Goal: Task Accomplishment & Management: Manage account settings

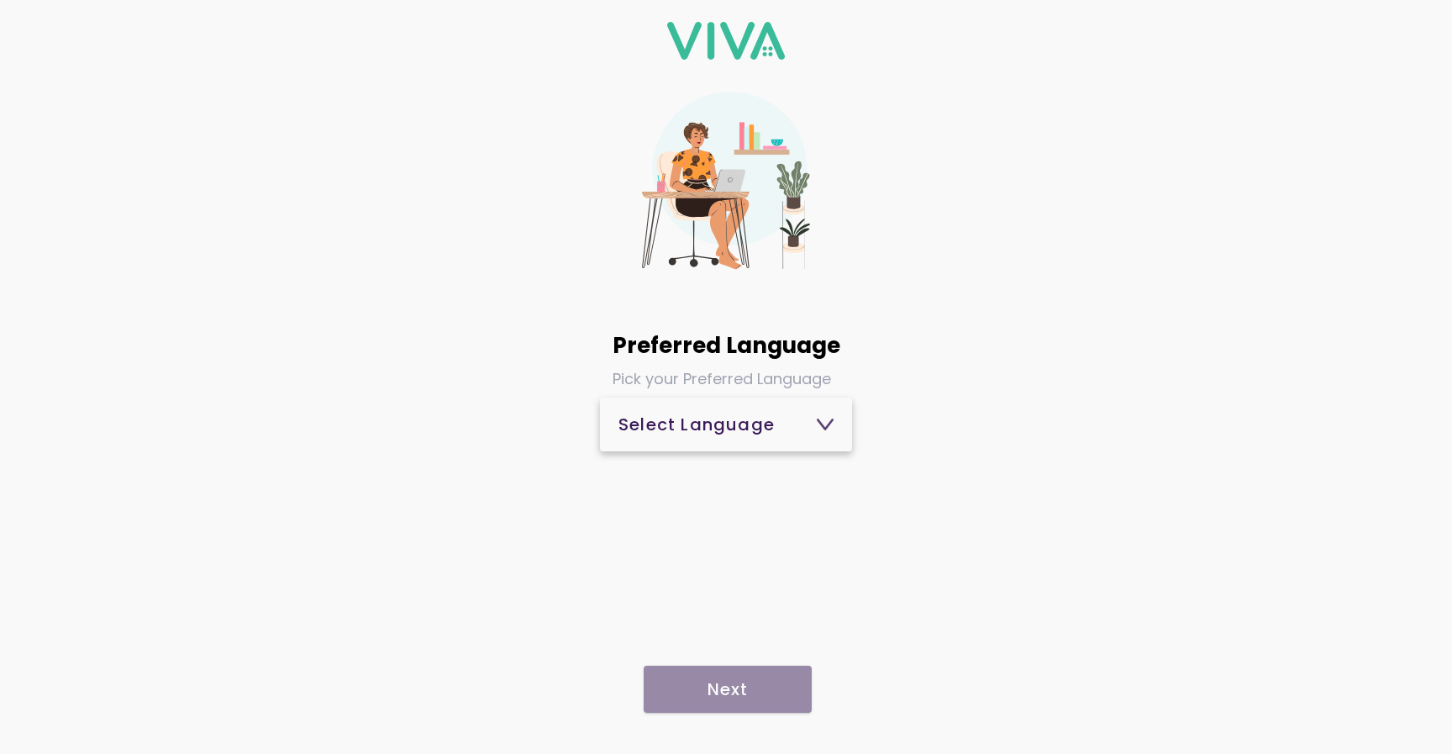
click at [779, 424] on div "Select Language" at bounding box center [726, 424] width 215 height 17
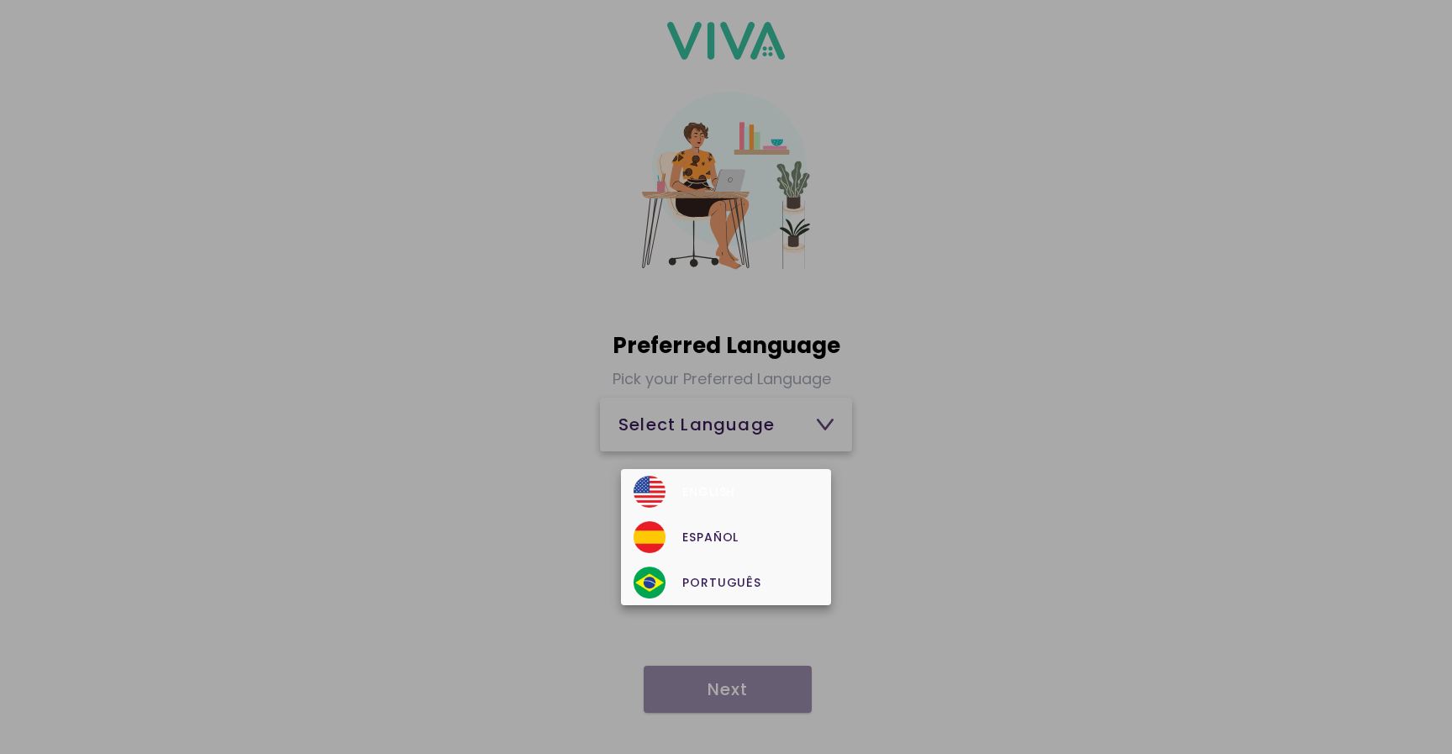
click at [745, 492] on div "English" at bounding box center [726, 492] width 184 height 32
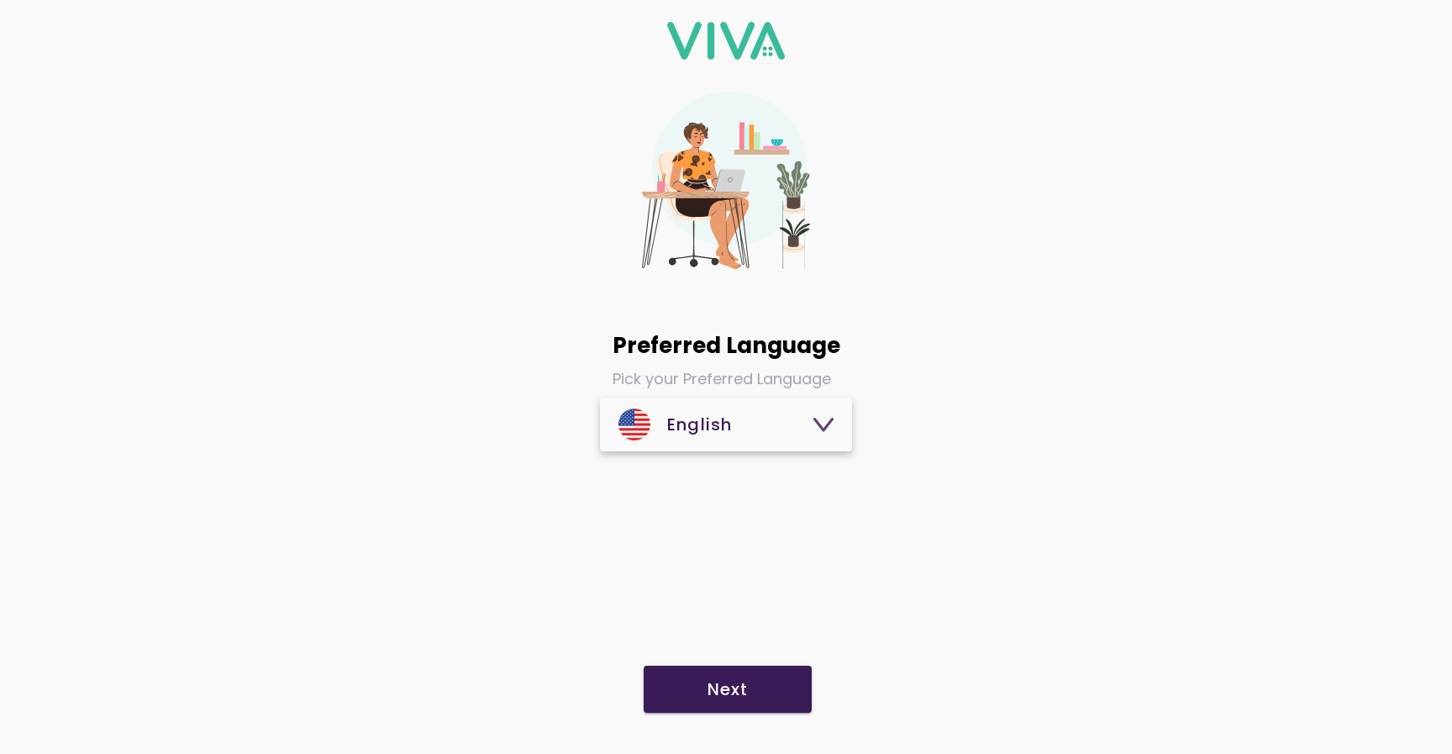
click at [0, 0] on slot "Next" at bounding box center [0, 0] width 0 height 0
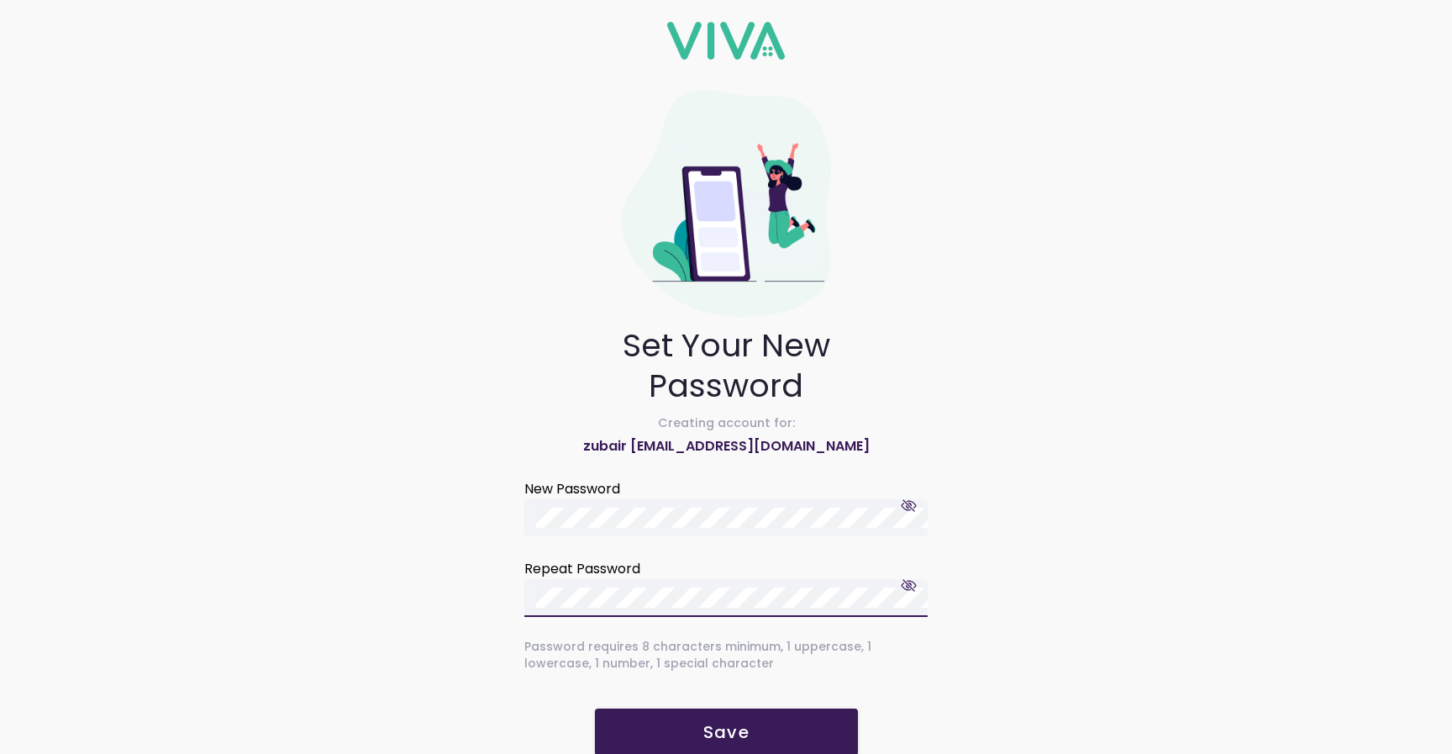
scroll to position [29, 0]
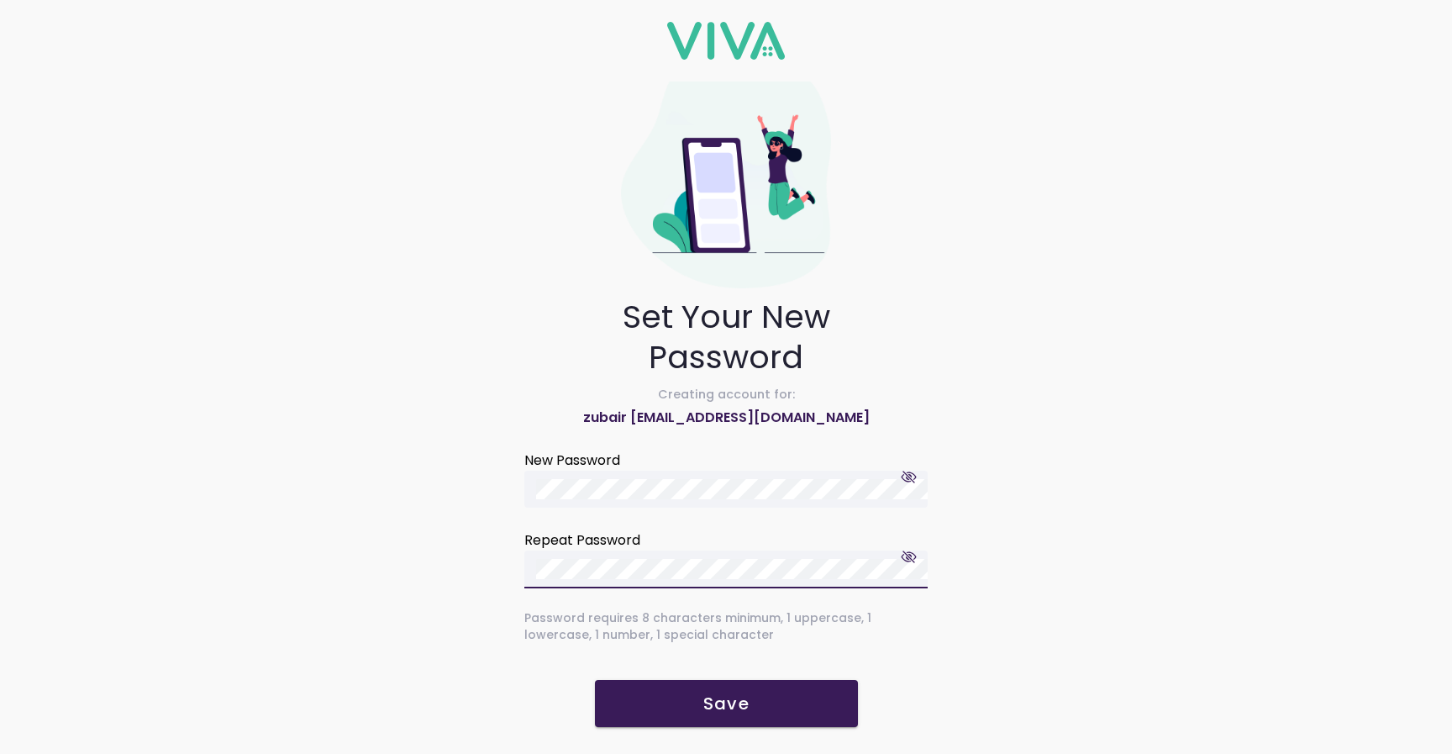
click at [0, 0] on slot "Save" at bounding box center [0, 0] width 0 height 0
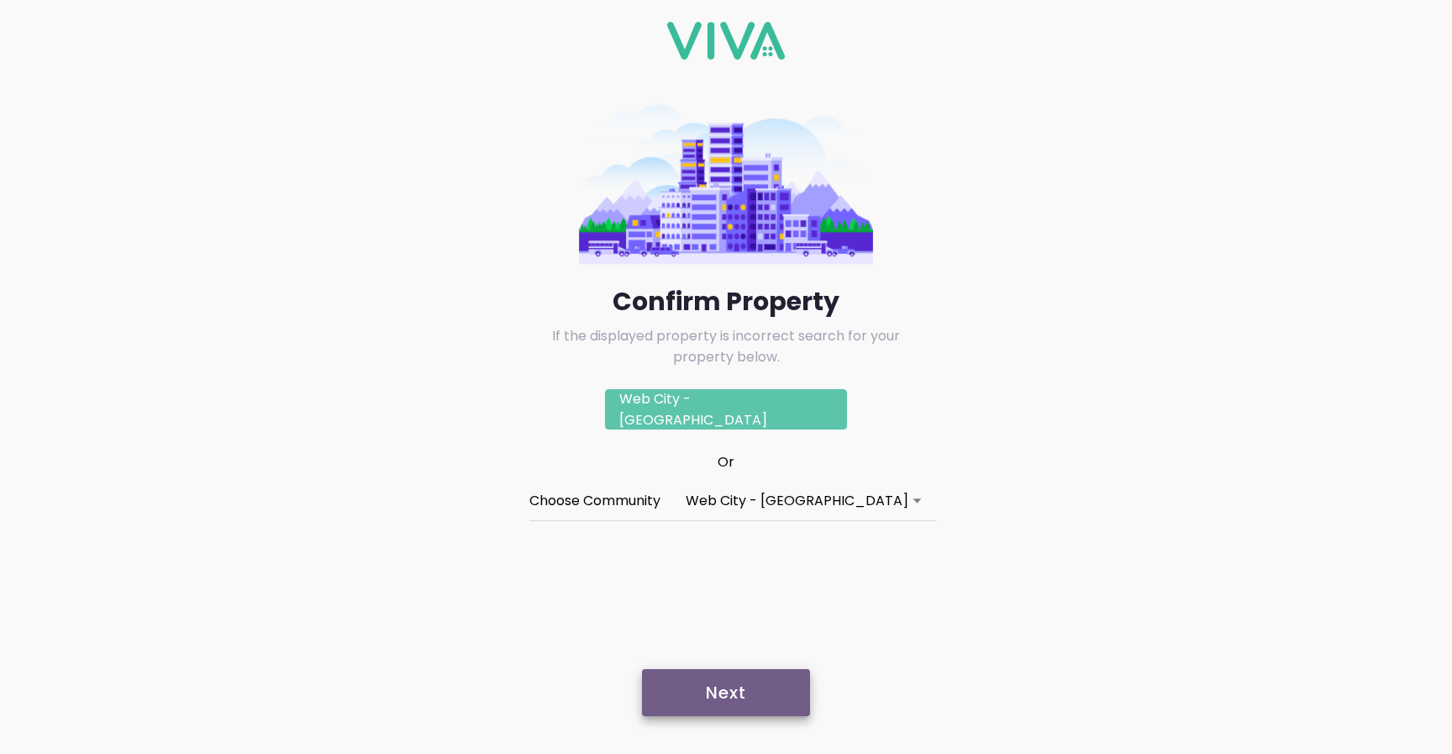
click at [0, 0] on slot "Next" at bounding box center [0, 0] width 0 height 0
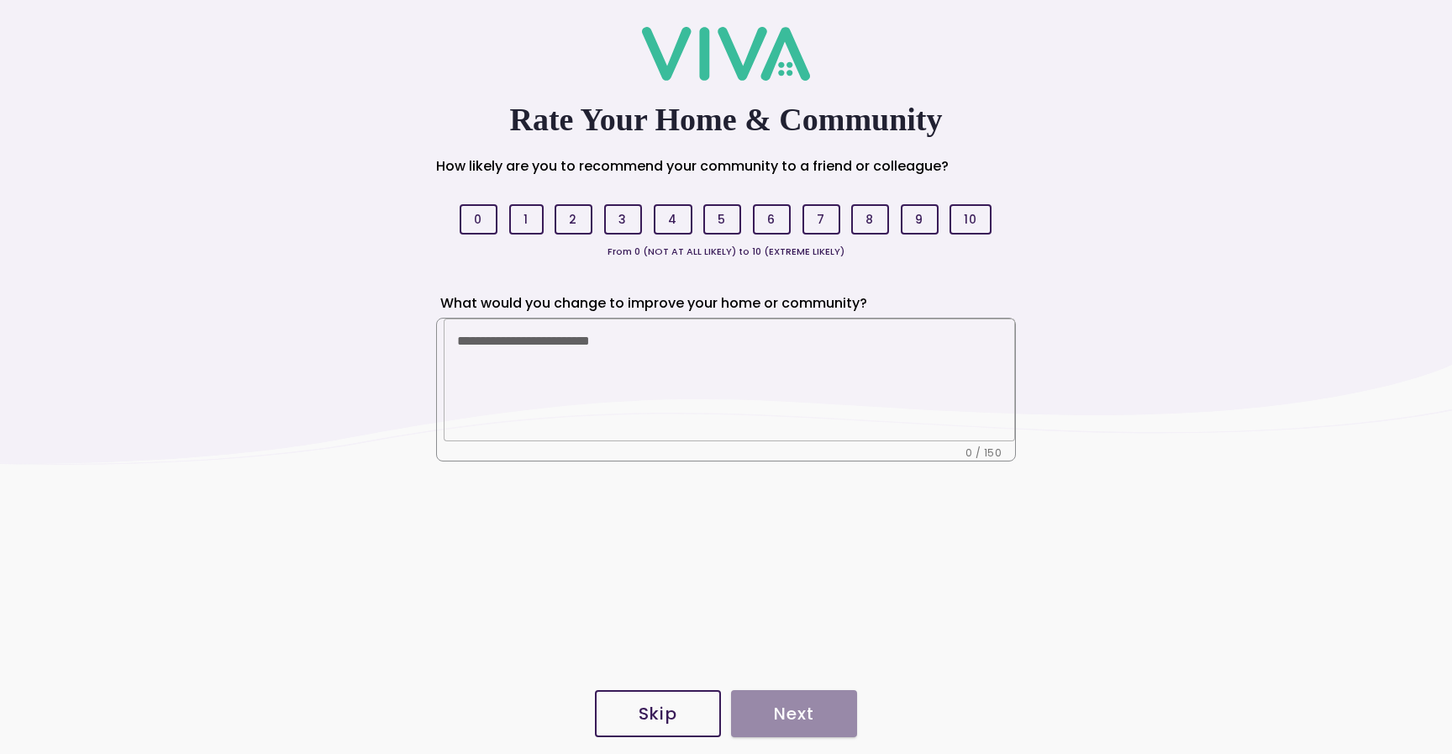
click at [0, 0] on slot "Skip" at bounding box center [0, 0] width 0 height 0
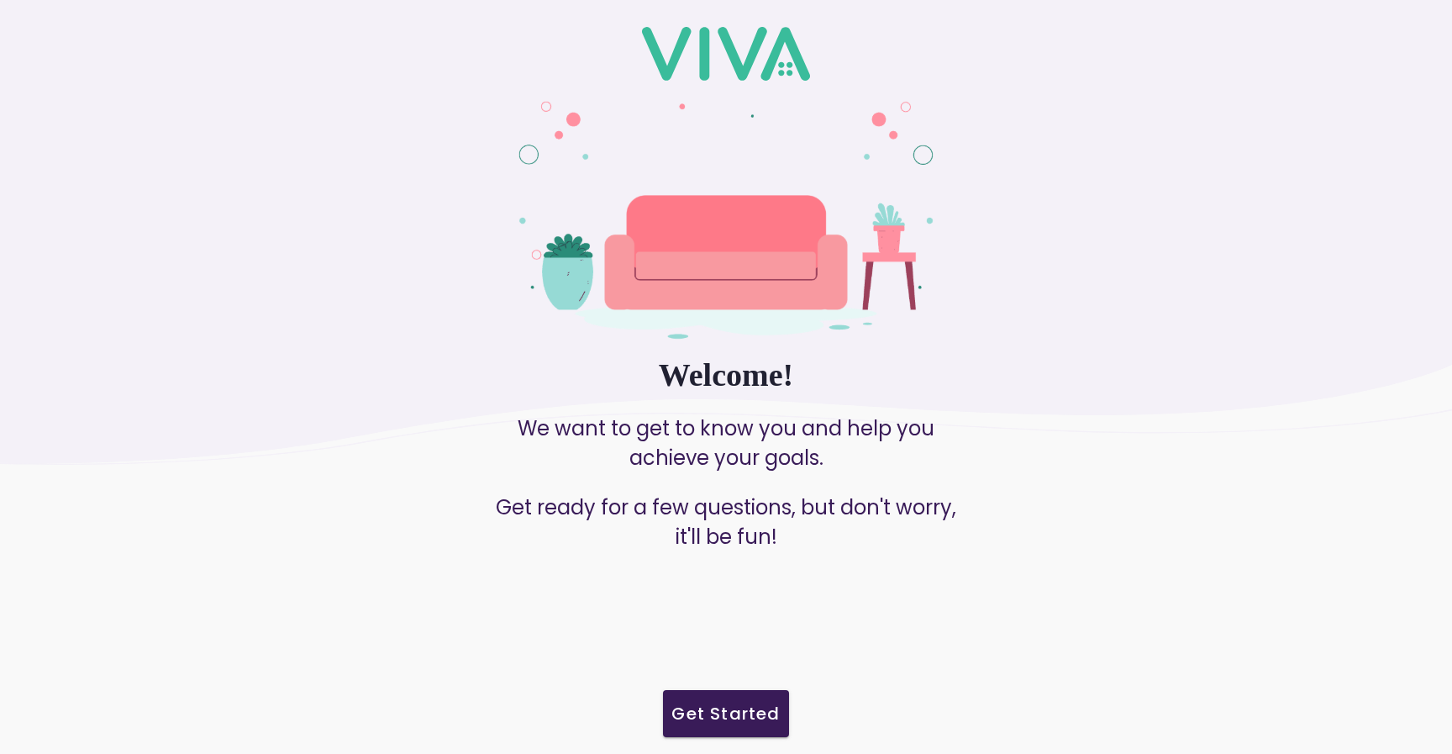
click at [0, 0] on slot "Get Started" at bounding box center [0, 0] width 0 height 0
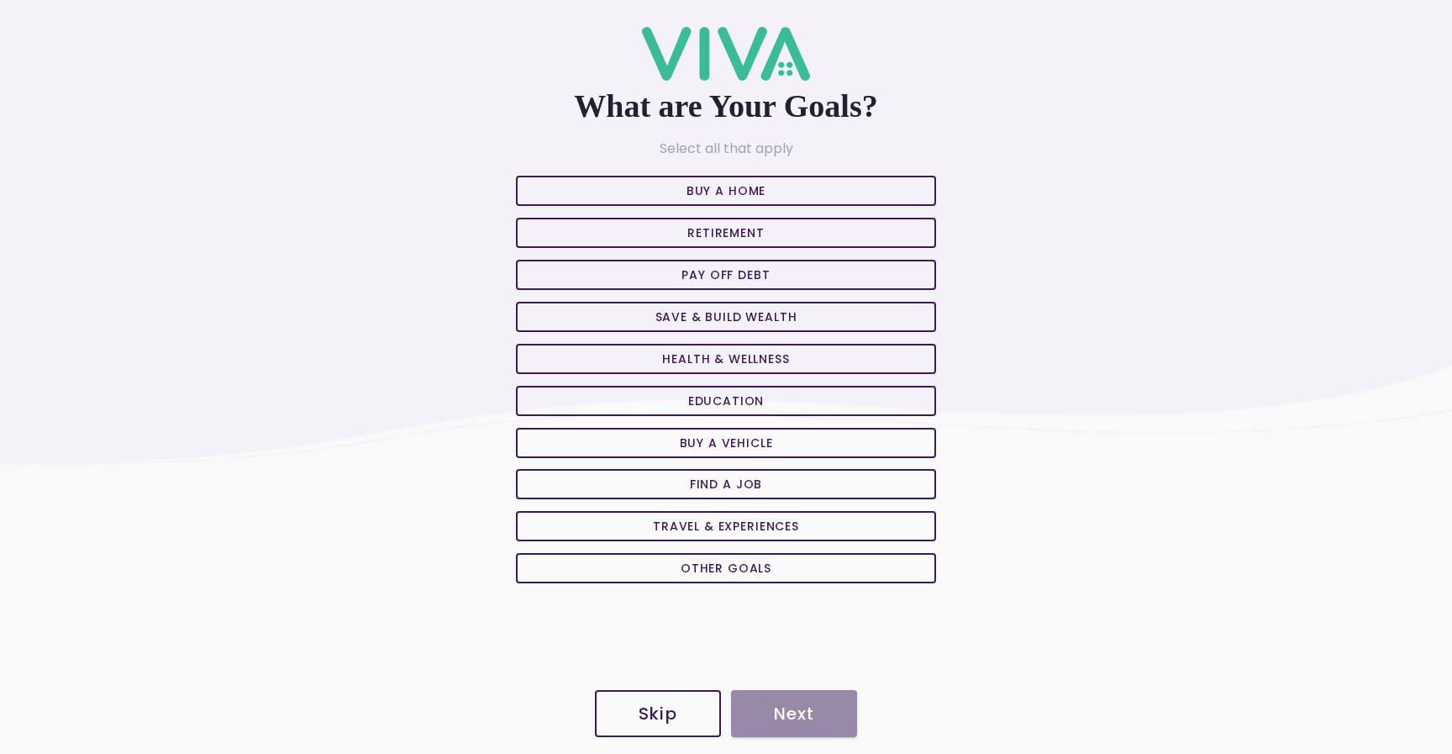
click at [682, 724] on button "Skip" at bounding box center [658, 713] width 126 height 47
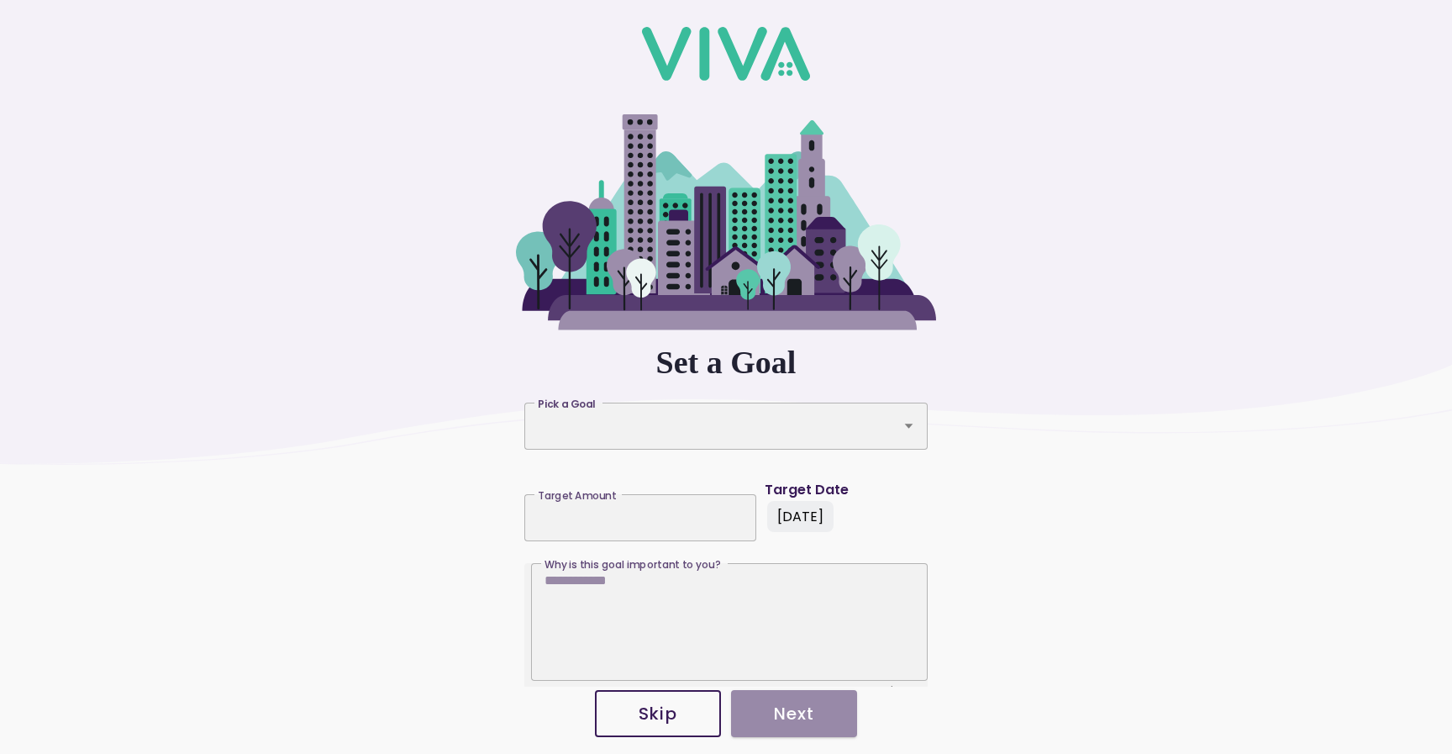
click at [0, 0] on slot "Skip" at bounding box center [0, 0] width 0 height 0
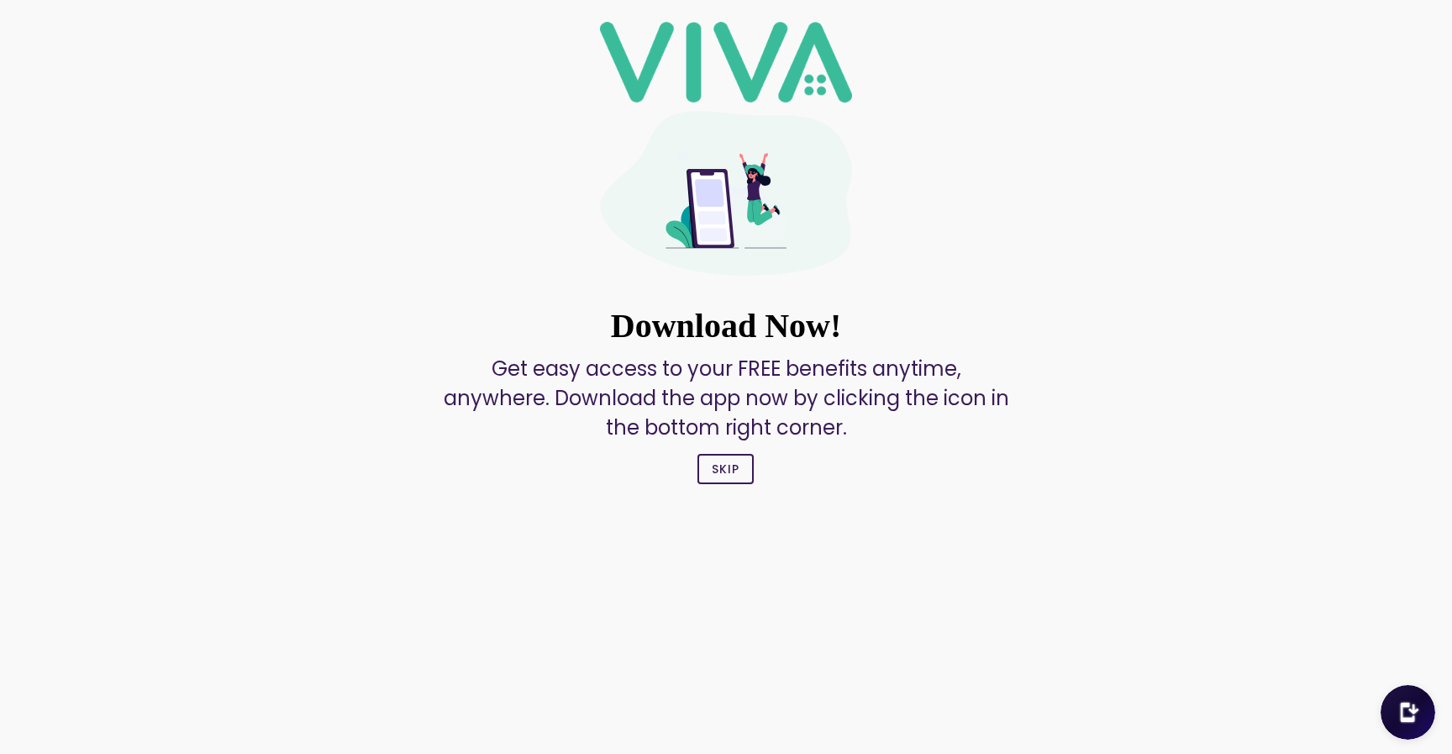
click at [734, 457] on button "Skip" at bounding box center [726, 469] width 56 height 30
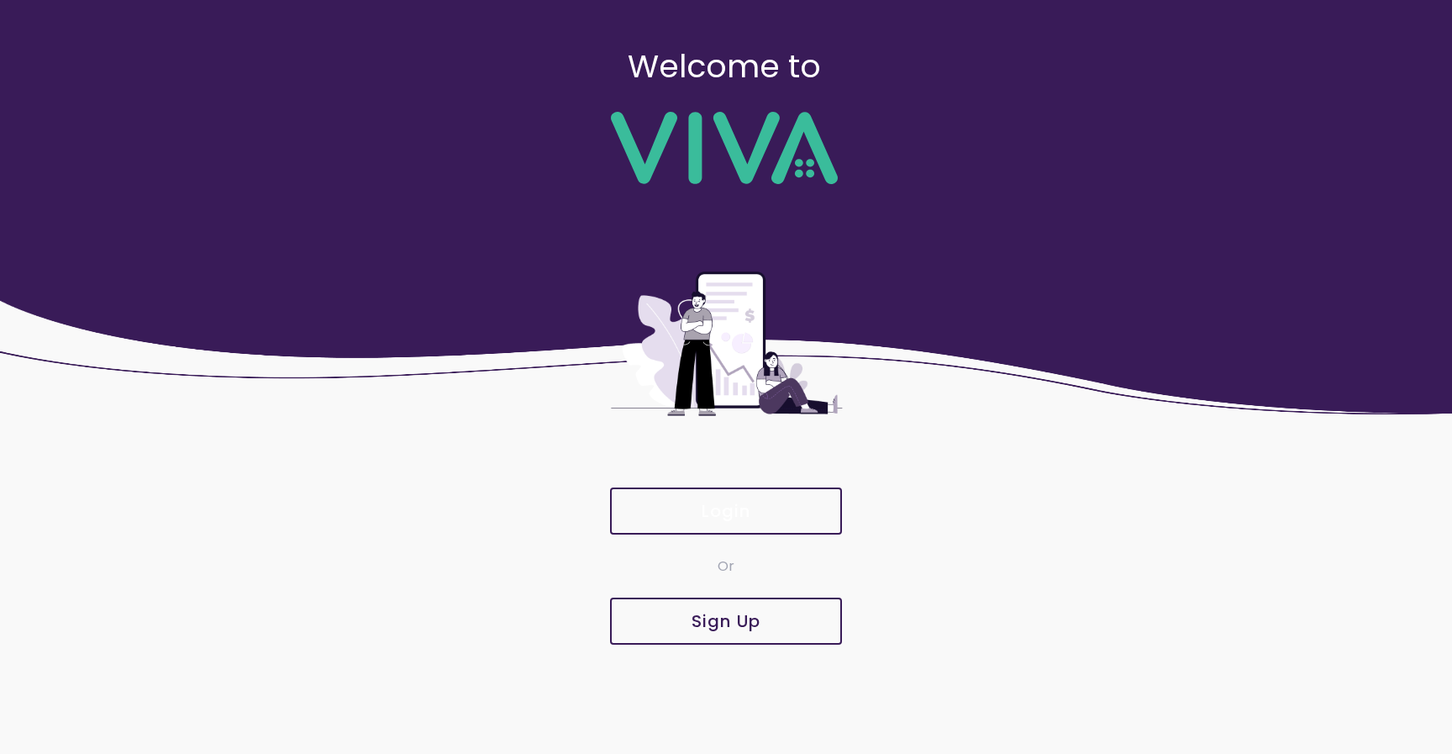
click at [0, 0] on slot "Login" at bounding box center [0, 0] width 0 height 0
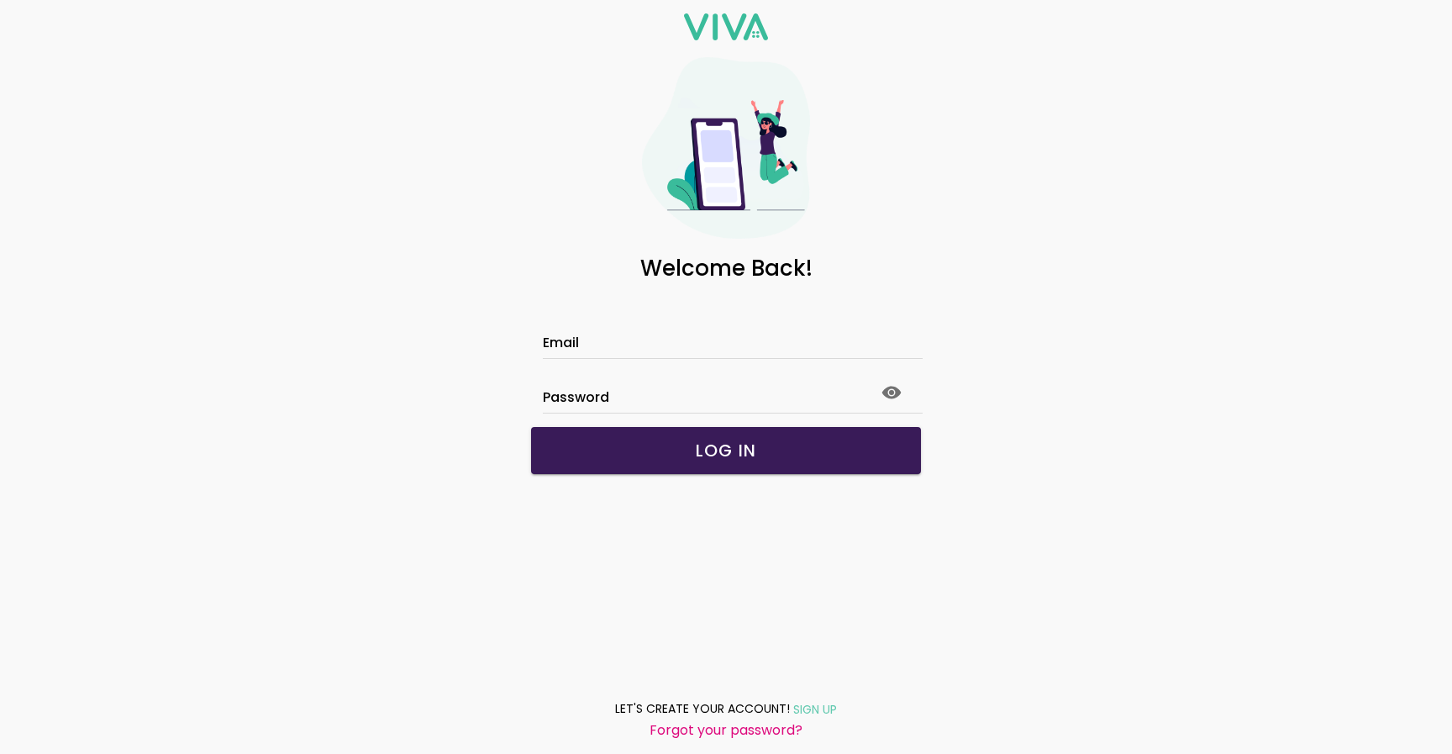
click at [638, 352] on input "Email" at bounding box center [726, 345] width 366 height 14
type input "*"
click at [894, 389] on icon at bounding box center [892, 392] width 20 height 20
click at [768, 439] on button "LOG IN" at bounding box center [726, 450] width 390 height 47
click at [750, 349] on input "**********" at bounding box center [726, 345] width 366 height 14
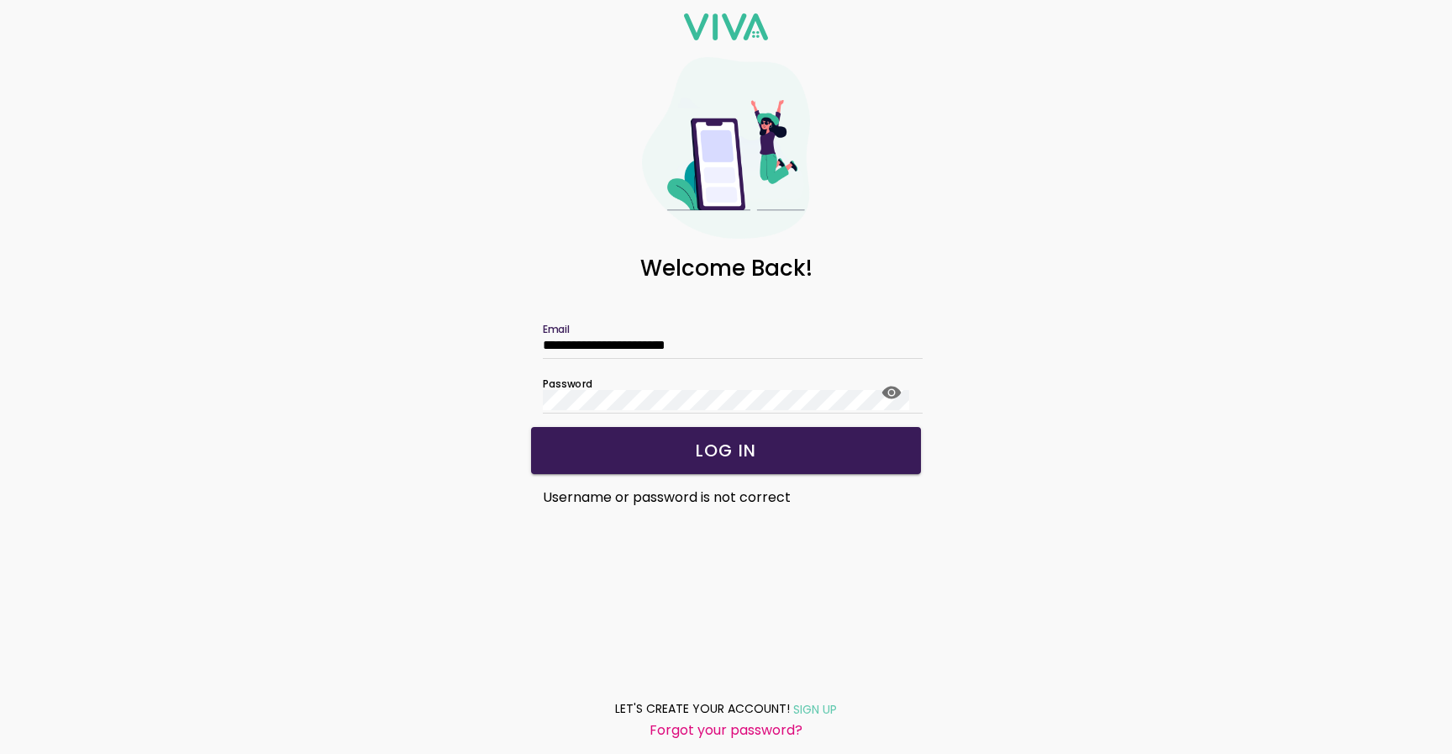
drag, startPoint x: 745, startPoint y: 344, endPoint x: 377, endPoint y: 340, distance: 368.1
click at [382, 341] on div "**********" at bounding box center [726, 377] width 1452 height 754
paste input "*****"
type input "**********"
click at [656, 446] on span "LOG IN" at bounding box center [726, 450] width 356 height 17
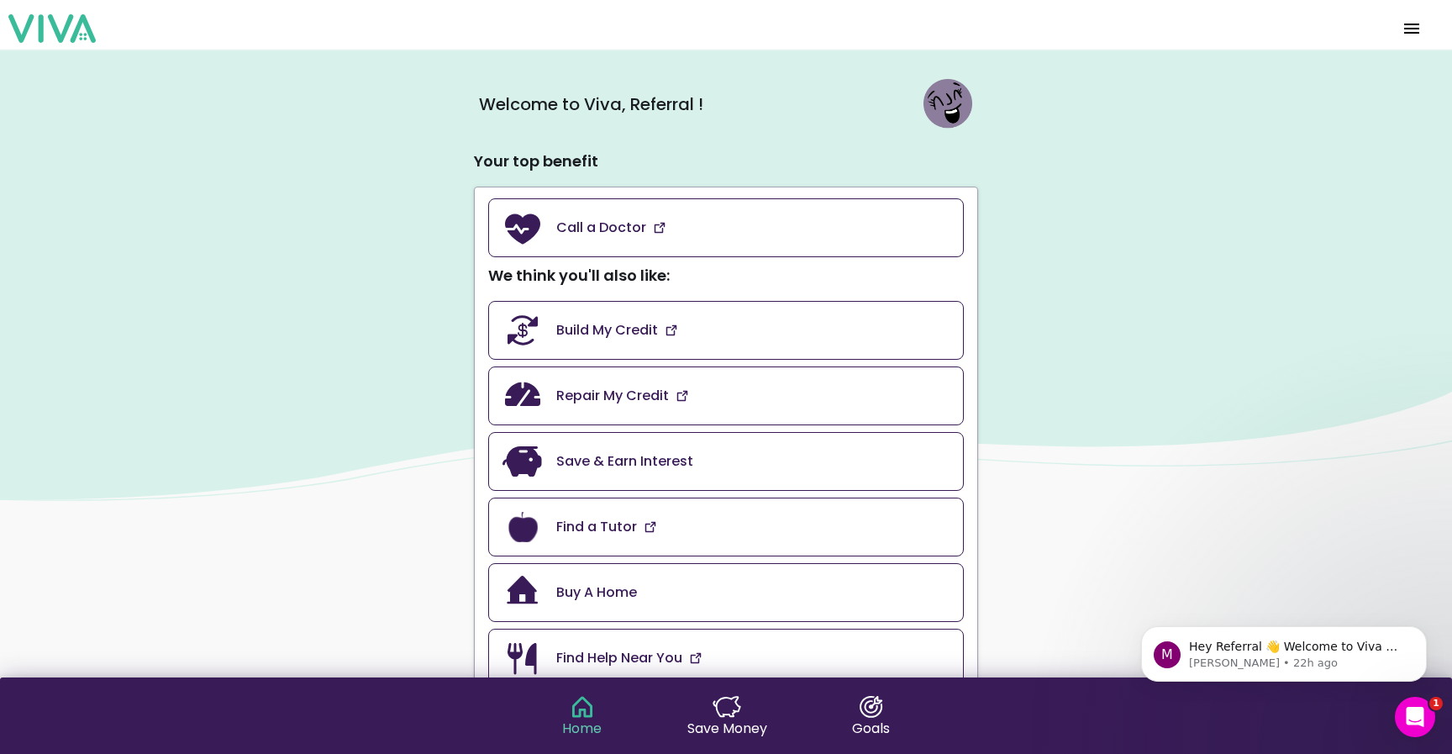
click at [1416, 29] on span "menu" at bounding box center [1412, 28] width 27 height 40
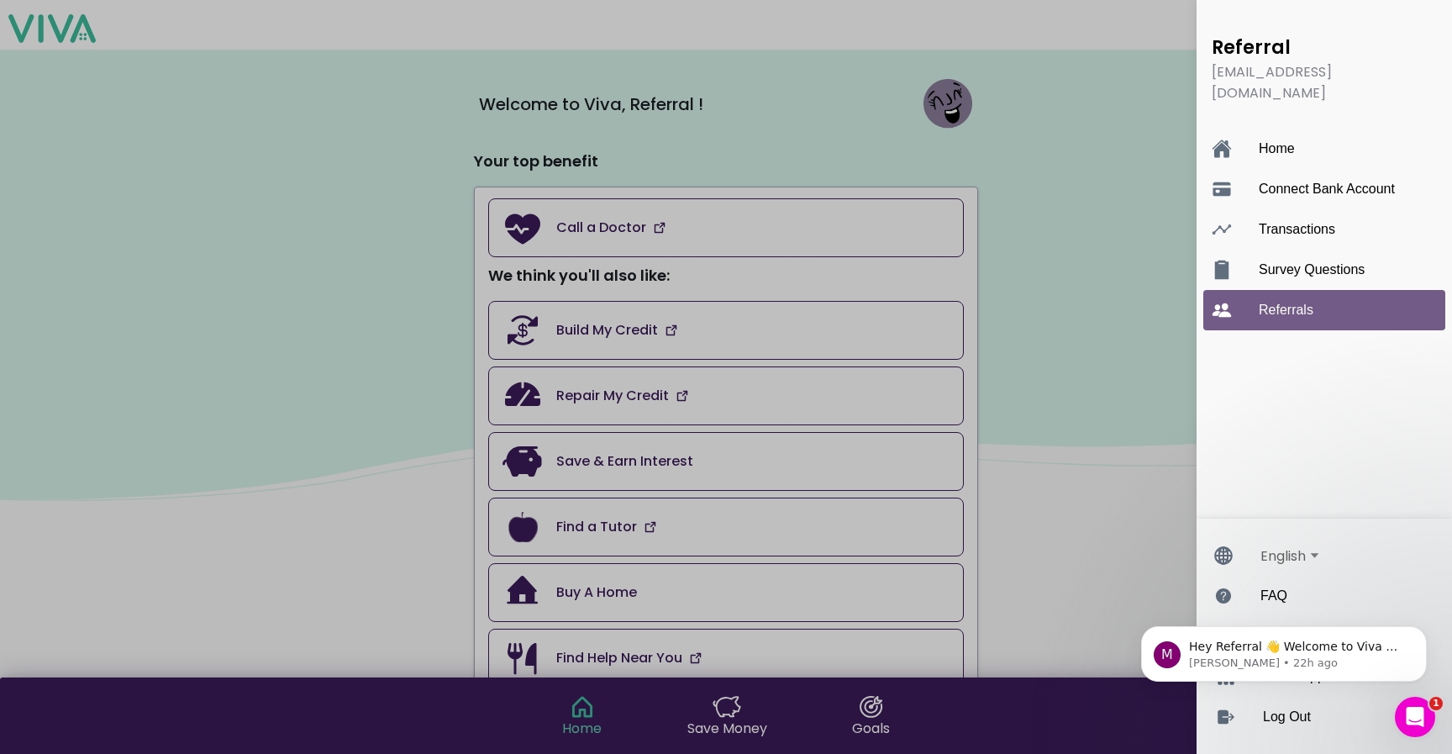
click at [1301, 290] on div "Referrals" at bounding box center [1341, 310] width 165 height 40
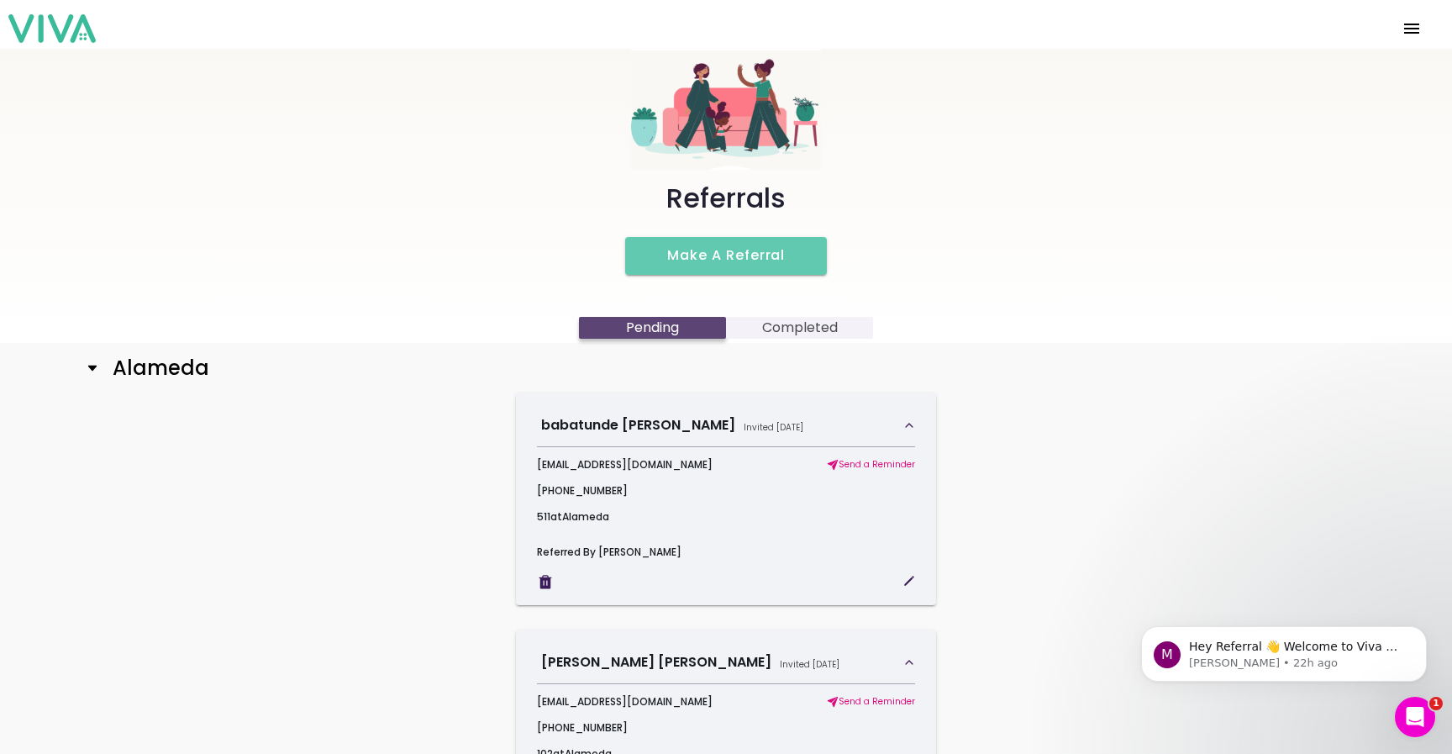
click at [92, 371] on icon at bounding box center [92, 367] width 13 height 13
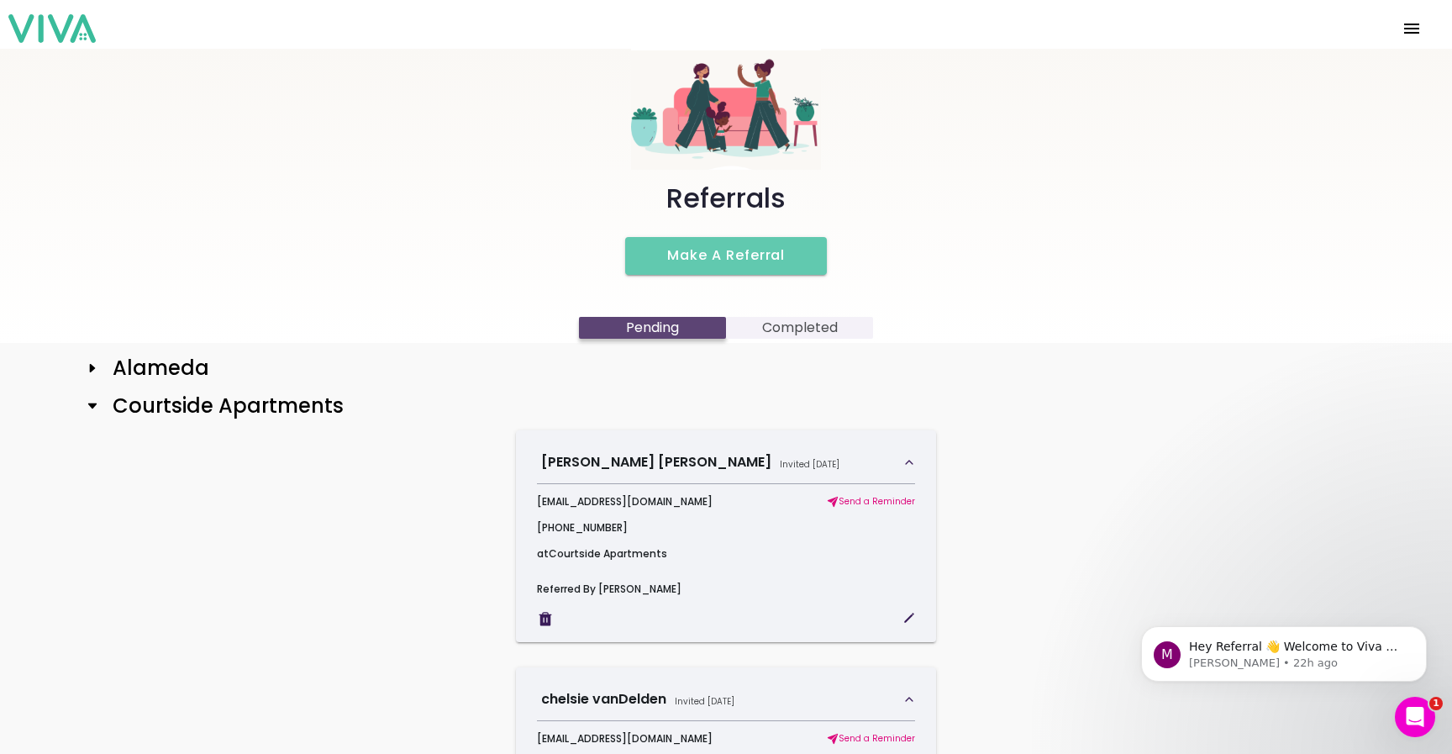
click at [93, 408] on icon at bounding box center [92, 405] width 13 height 13
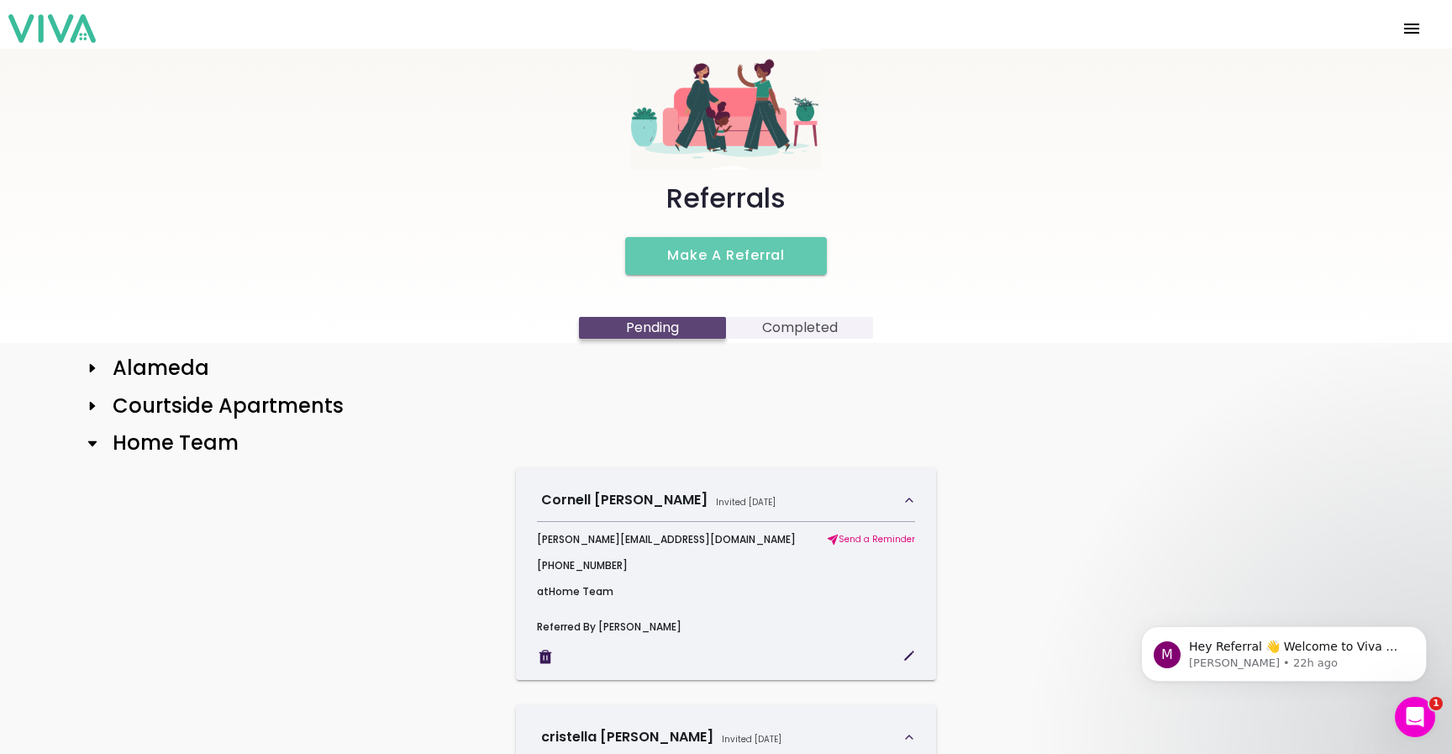
click at [92, 447] on icon at bounding box center [92, 443] width 13 height 13
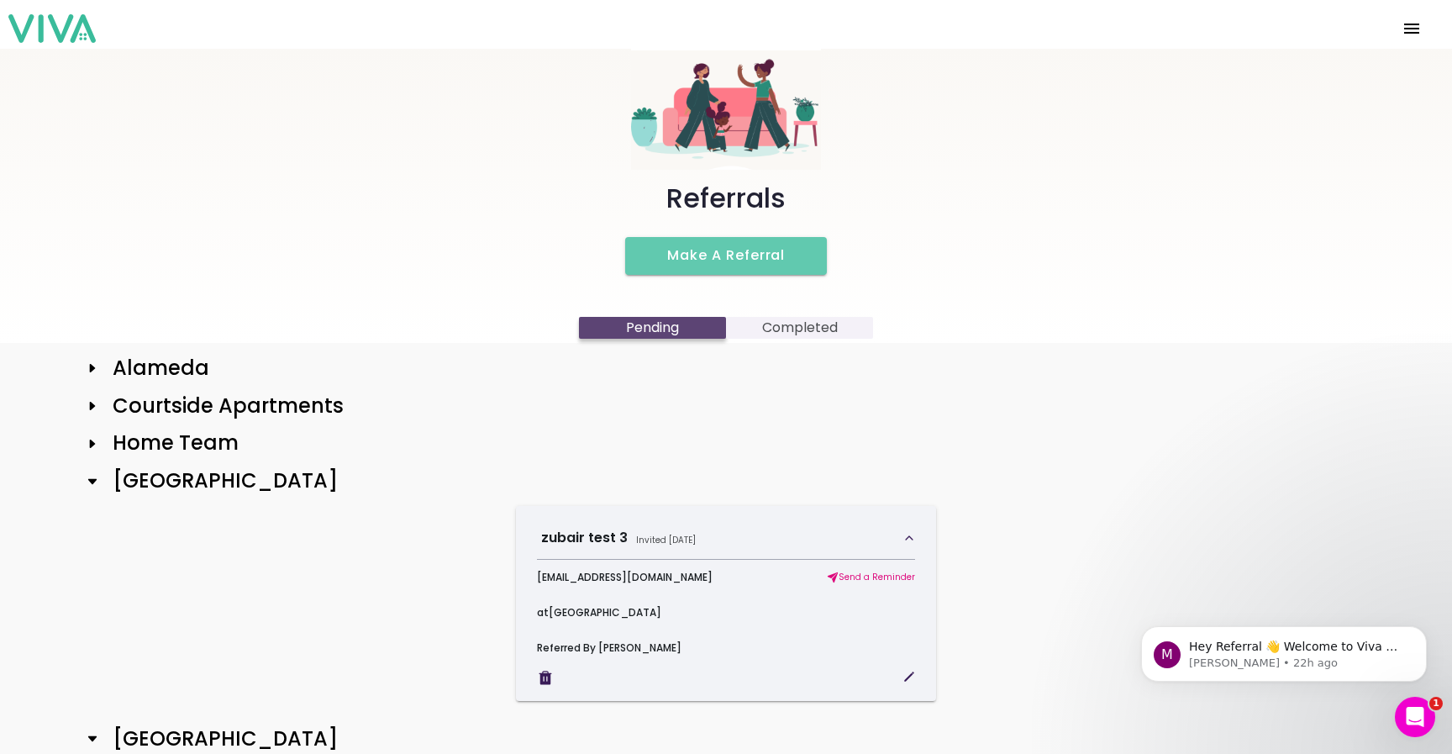
scroll to position [71, 0]
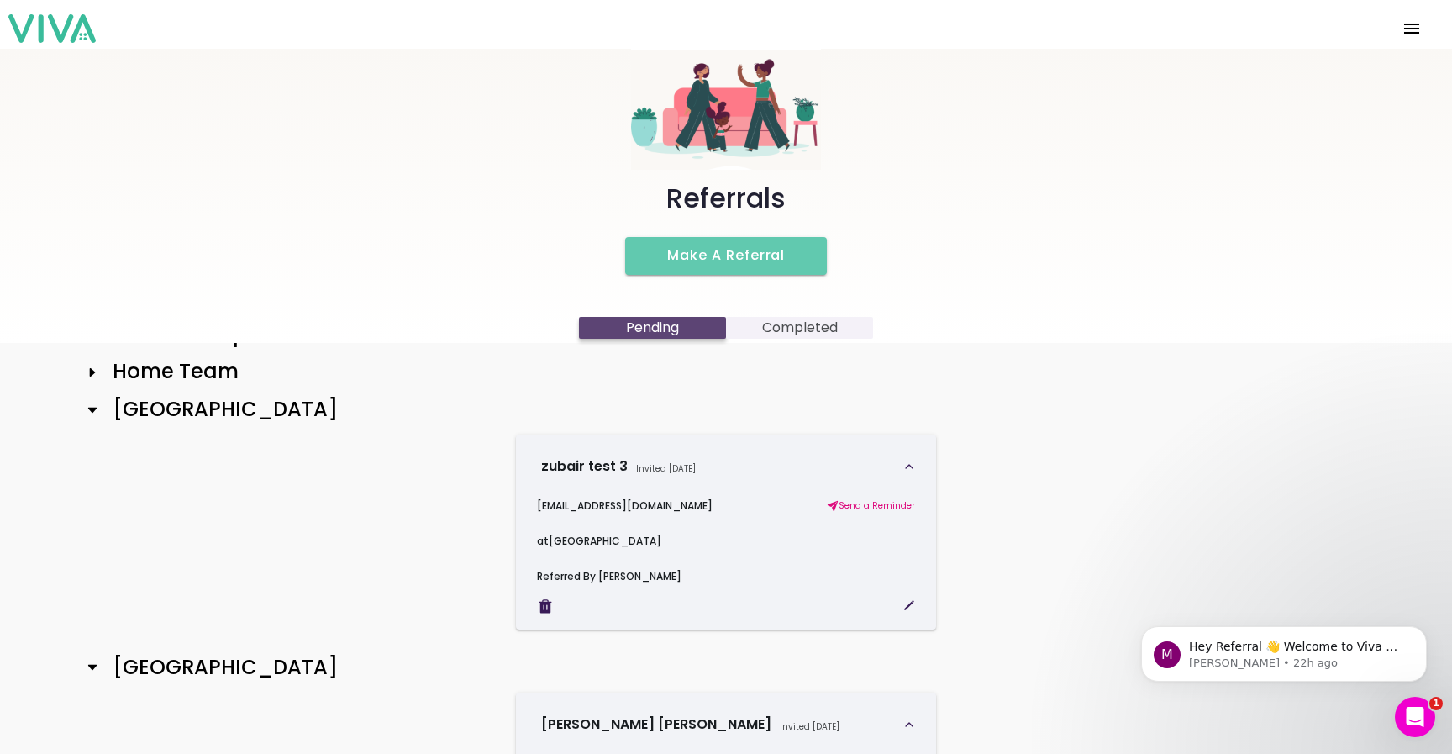
click at [92, 411] on icon at bounding box center [92, 410] width 8 height 6
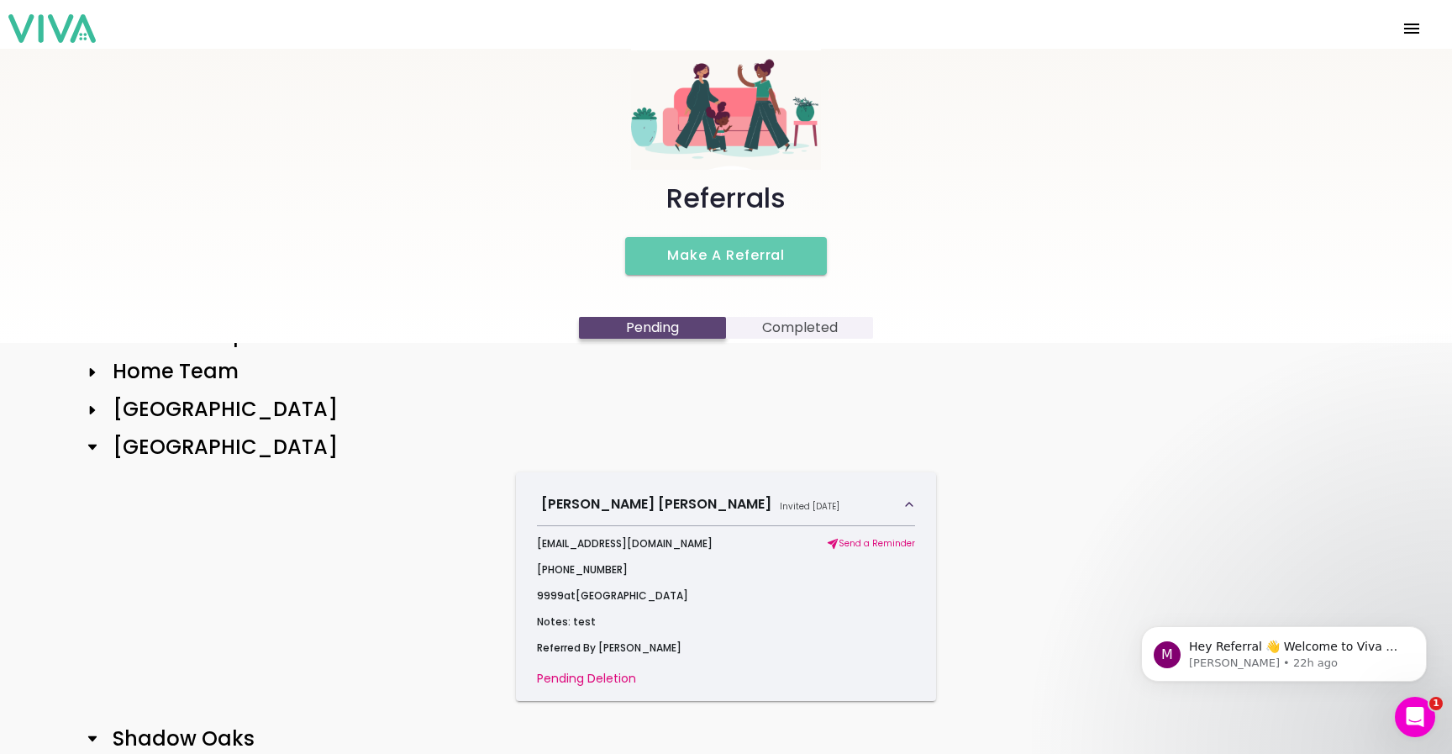
click at [91, 445] on icon at bounding box center [92, 448] width 8 height 6
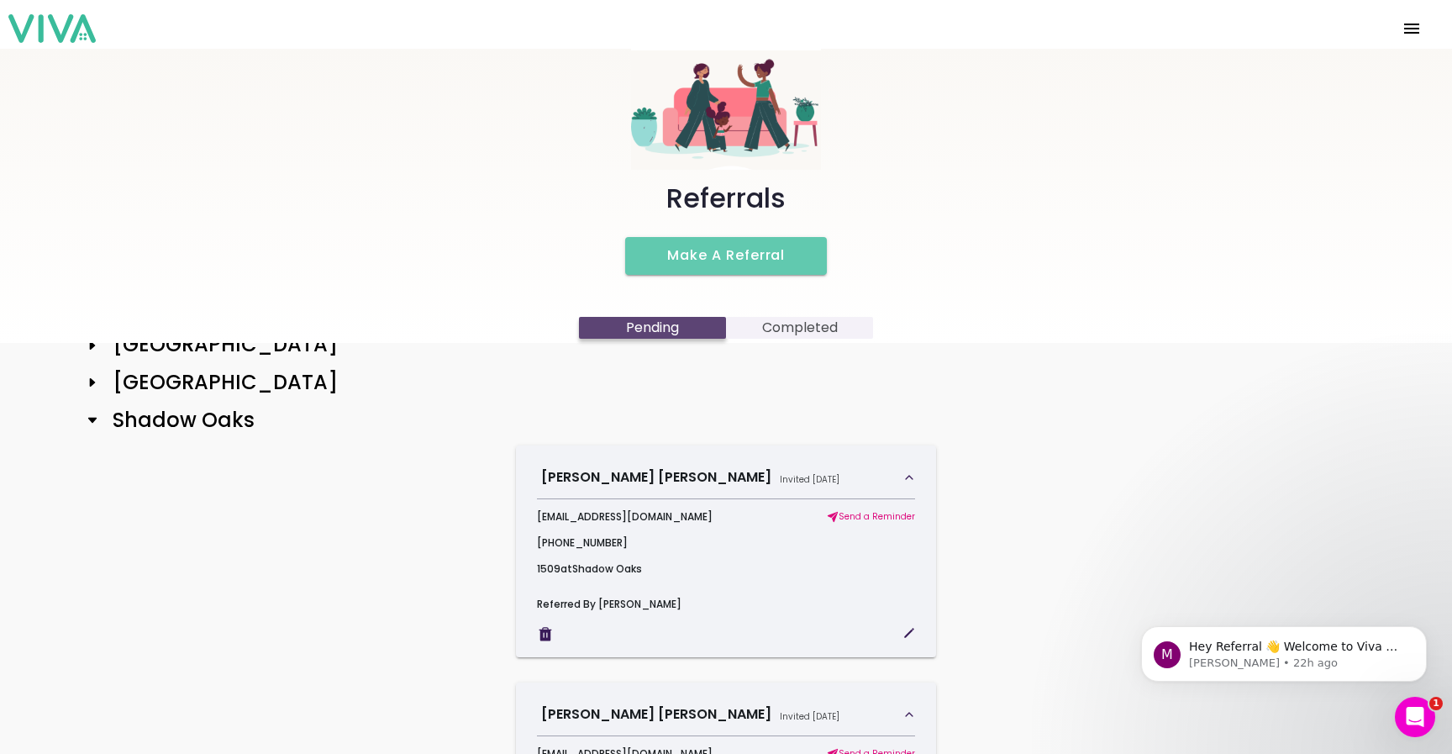
scroll to position [150, 0]
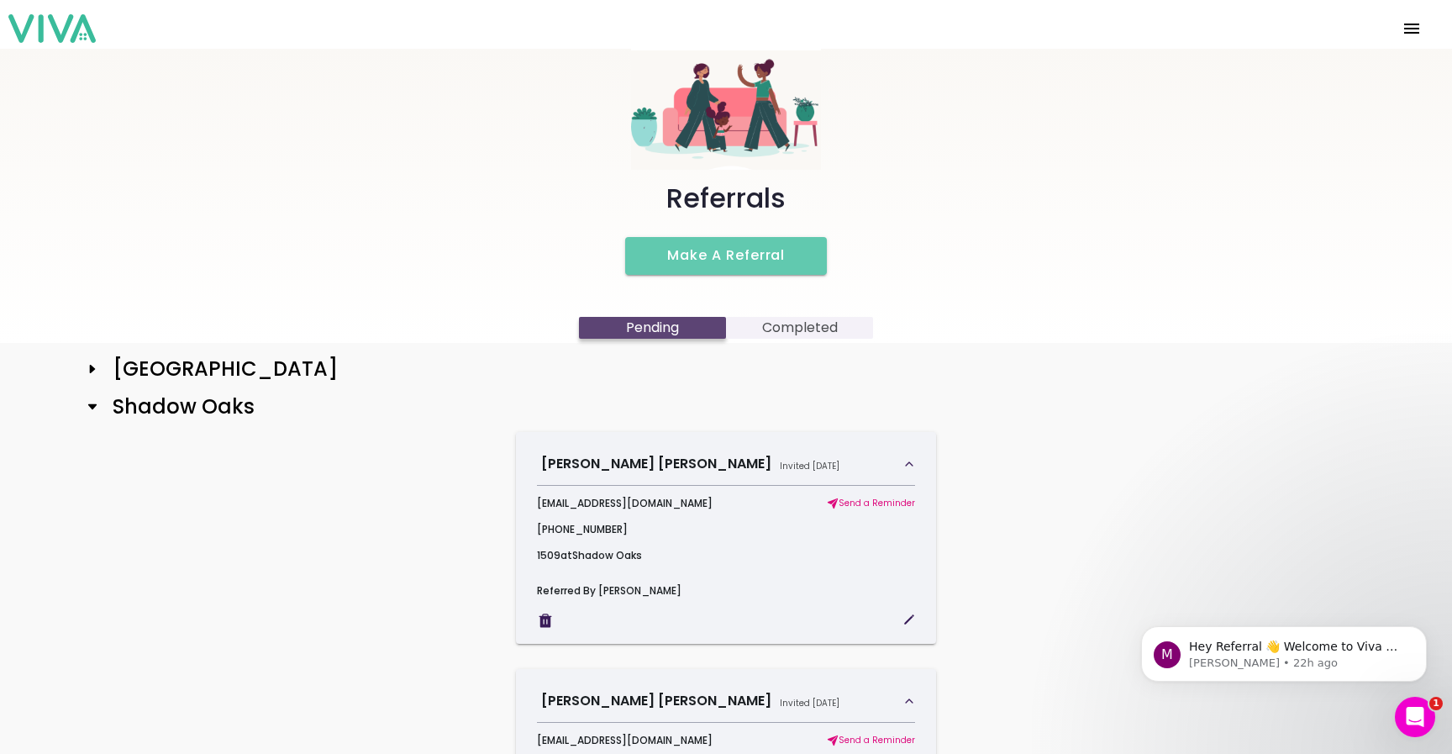
click at [91, 409] on icon at bounding box center [92, 406] width 13 height 13
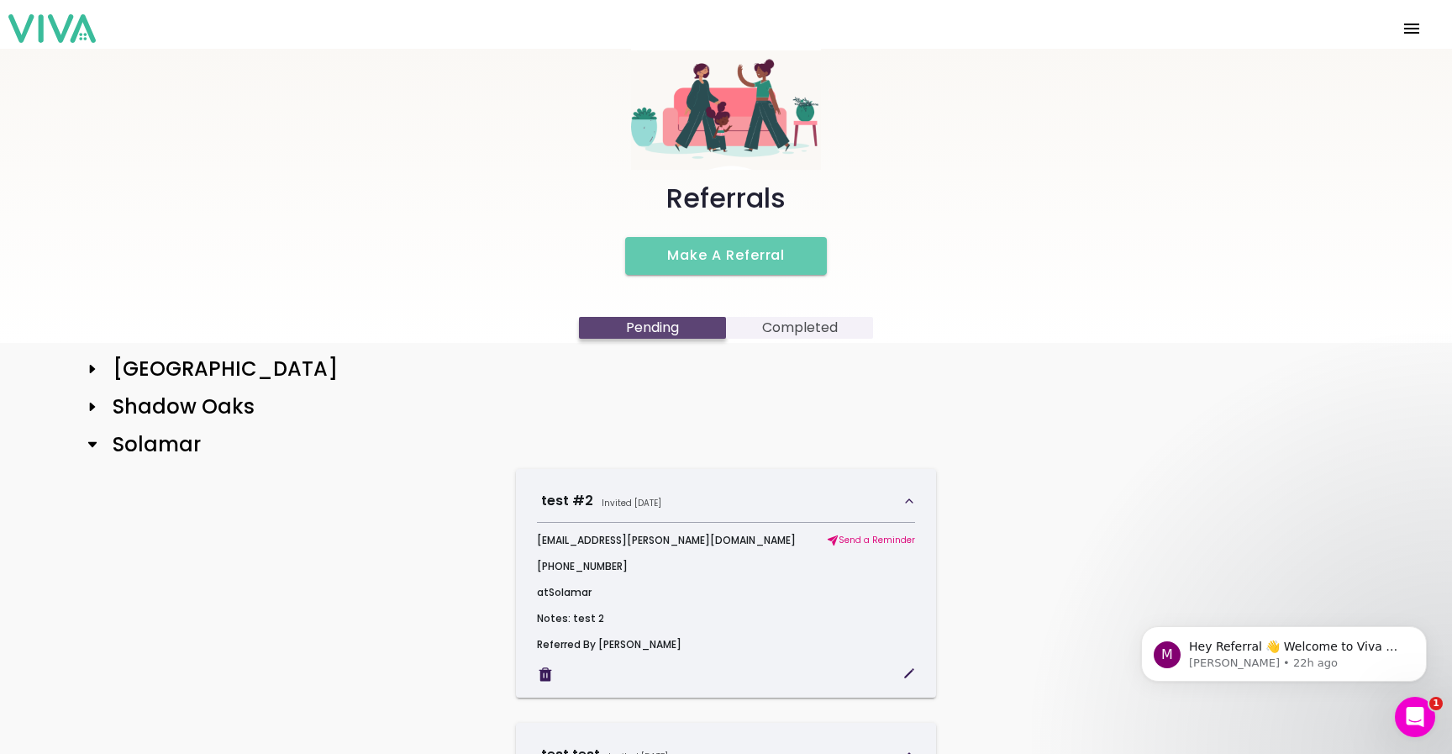
click at [93, 444] on icon at bounding box center [92, 445] width 8 height 6
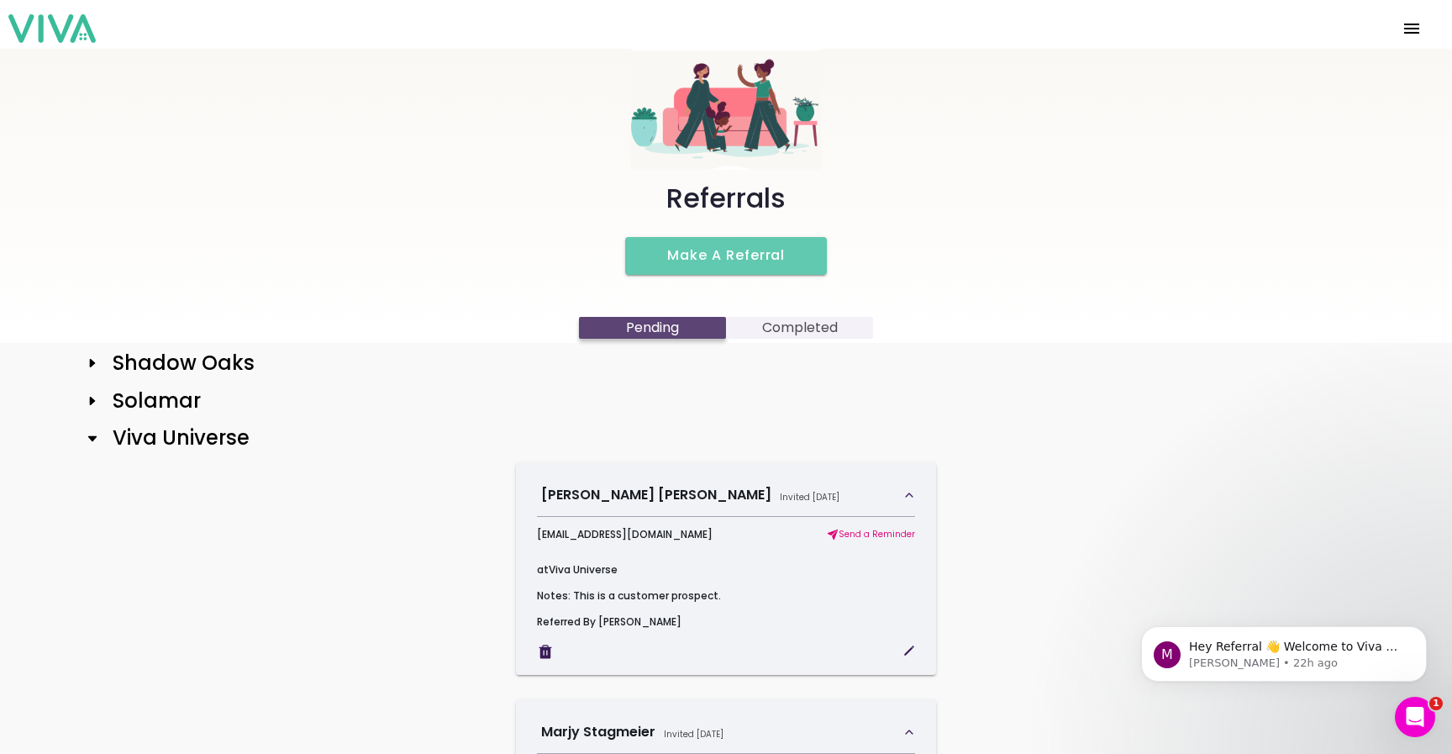
click at [96, 435] on icon at bounding box center [92, 438] width 13 height 13
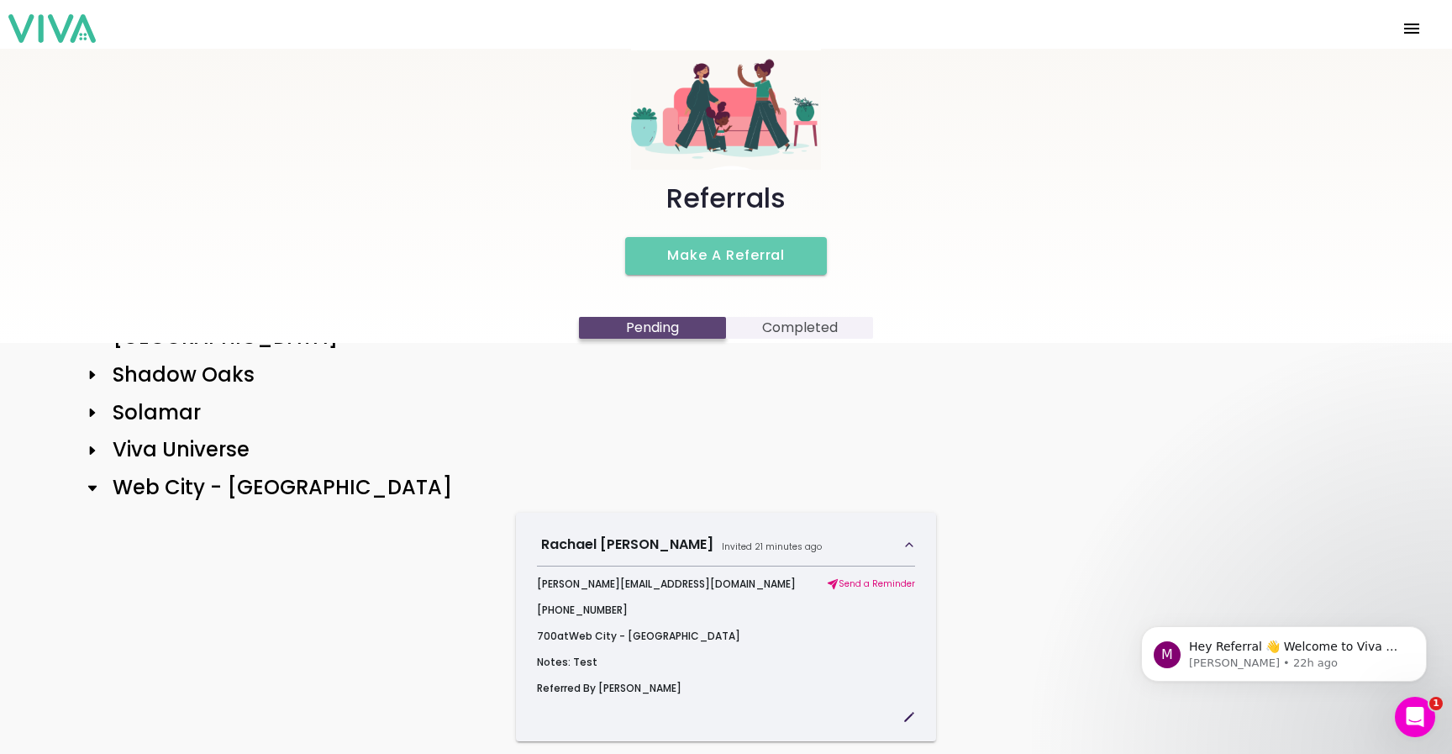
scroll to position [181, 0]
click at [99, 490] on h2 "Web City - [GEOGRAPHIC_DATA]" at bounding box center [275, 489] width 353 height 24
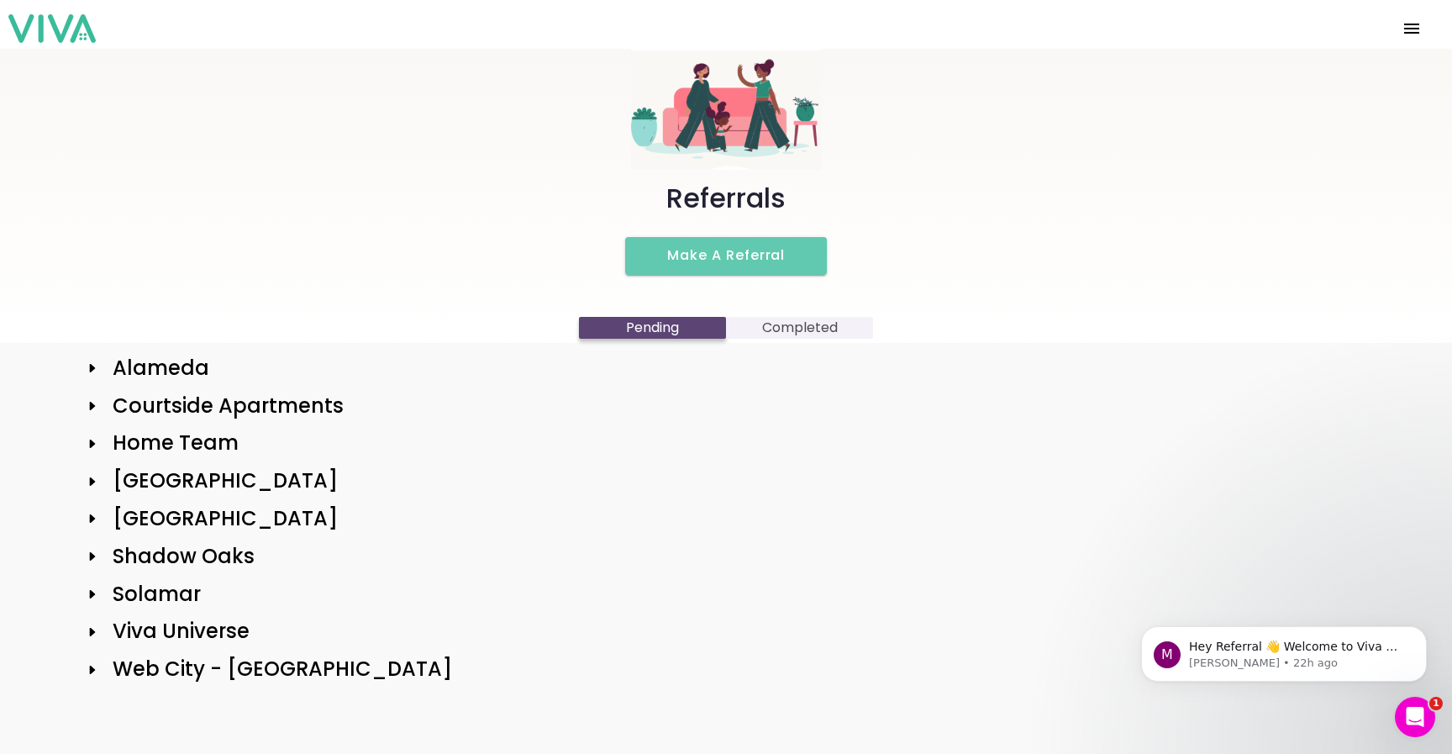
click at [92, 668] on icon at bounding box center [93, 669] width 6 height 8
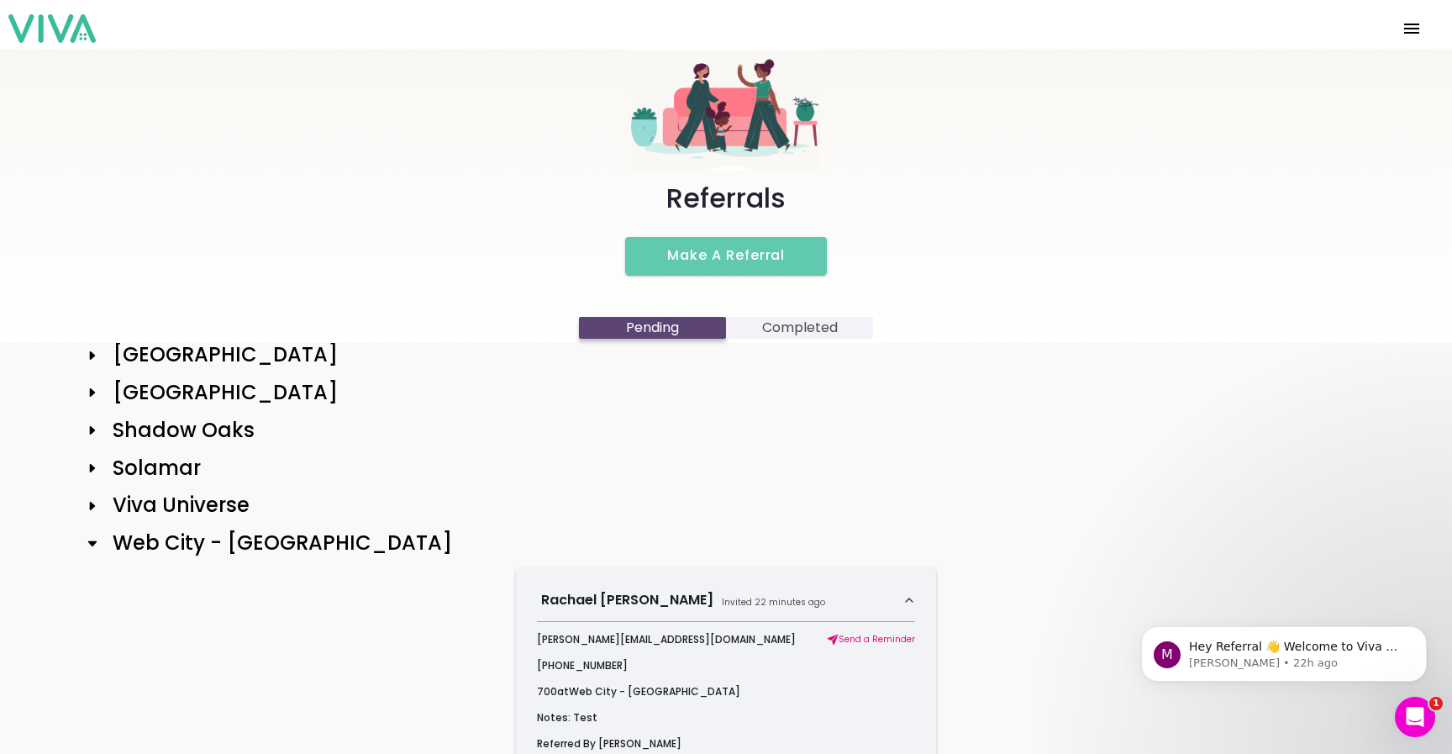
scroll to position [139, 0]
